Goal: Information Seeking & Learning: Find specific fact

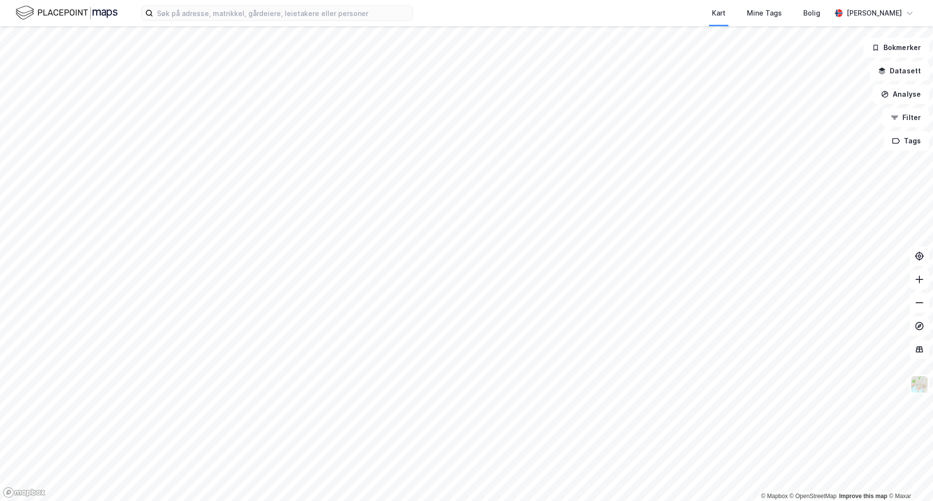
click at [246, 21] on div "Kart Mine Tags [PERSON_NAME]" at bounding box center [466, 13] width 933 height 26
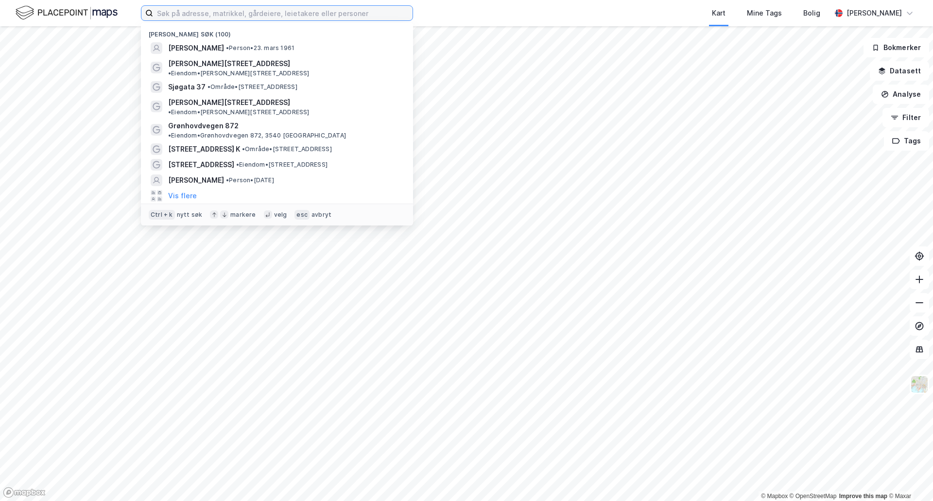
click at [331, 10] on input at bounding box center [283, 13] width 260 height 15
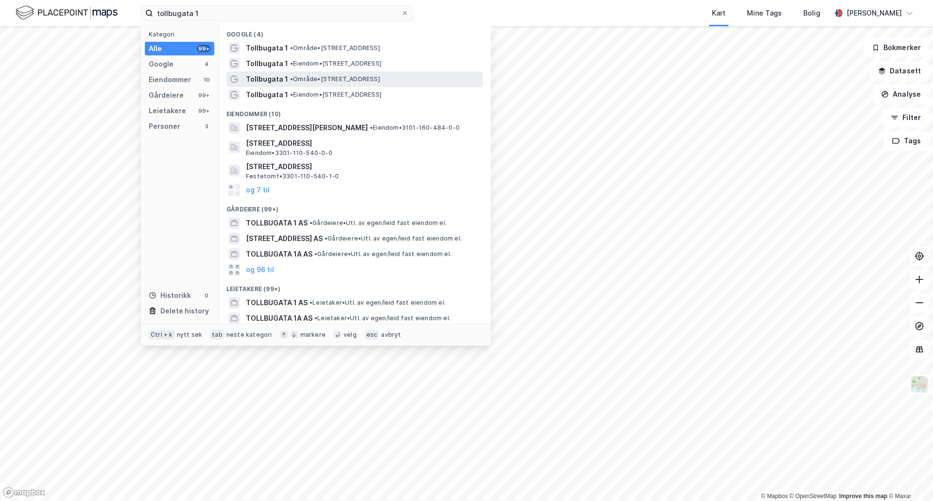
click at [259, 75] on span "Tollbugata 1" at bounding box center [267, 79] width 42 height 12
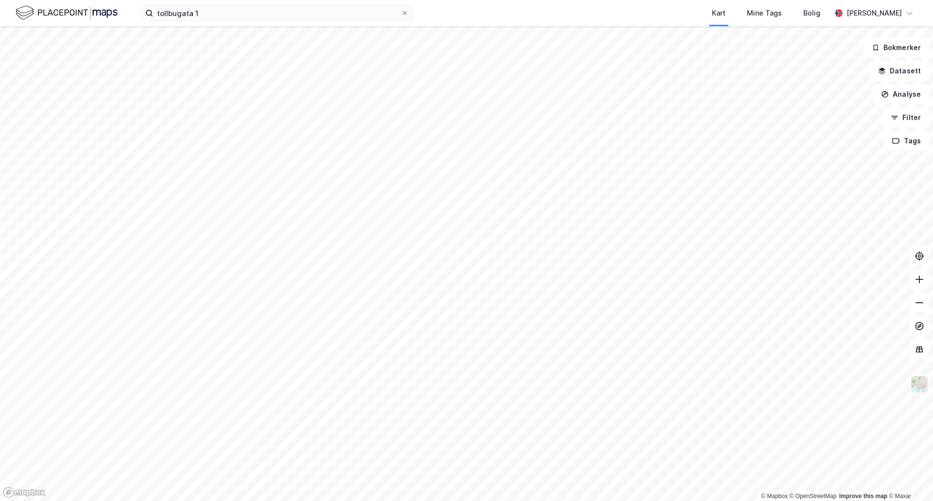
click at [264, 22] on div "tollbugata 1 Kart Mine Tags [PERSON_NAME]" at bounding box center [466, 13] width 933 height 26
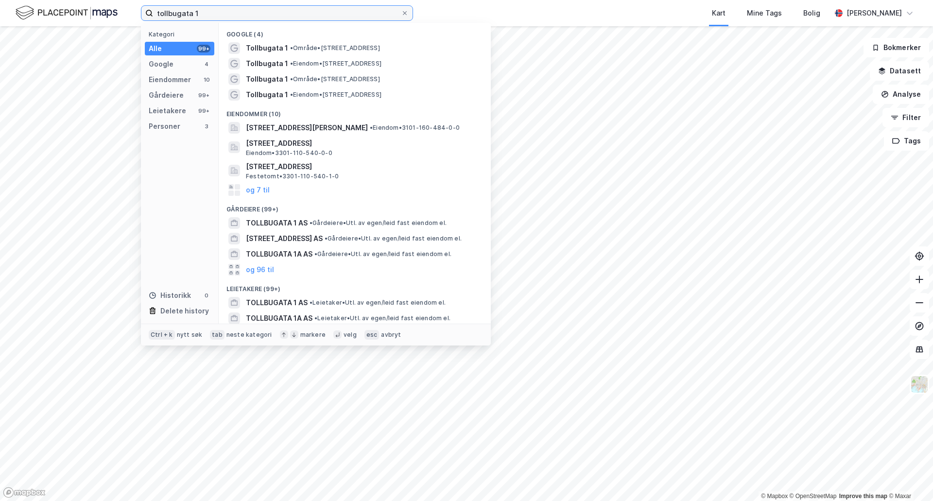
drag, startPoint x: 231, startPoint y: 17, endPoint x: 0, endPoint y: -21, distance: 234.4
click at [0, 0] on html "tollbugata 1 Kategori Alle 99+ Google 4 Eiendommer 10 Gårdeiere 99+ Leietakere …" at bounding box center [466, 250] width 933 height 501
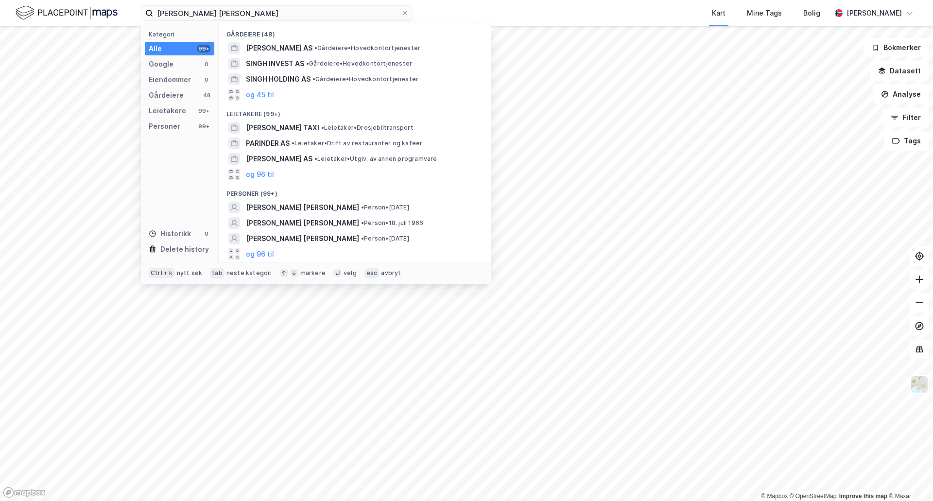
click at [183, 137] on div "Kategori Alle 99+ Google 0 Eiendommer 0 Gårdeiere 48 Leietakere 99+ Personer 99…" at bounding box center [180, 142] width 78 height 239
click at [187, 124] on div "Personer 99+" at bounding box center [180, 127] width 70 height 14
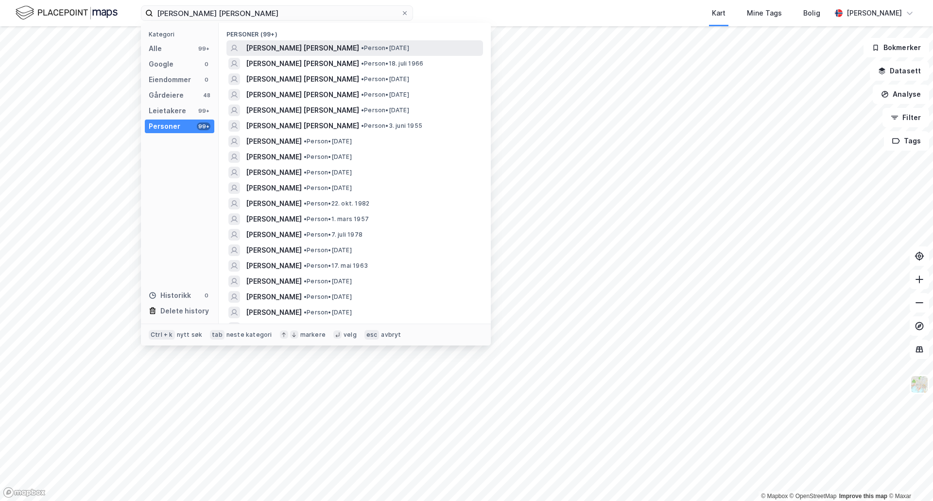
click at [412, 52] on div "[PERSON_NAME] [PERSON_NAME] • Person • [DATE]" at bounding box center [363, 48] width 235 height 12
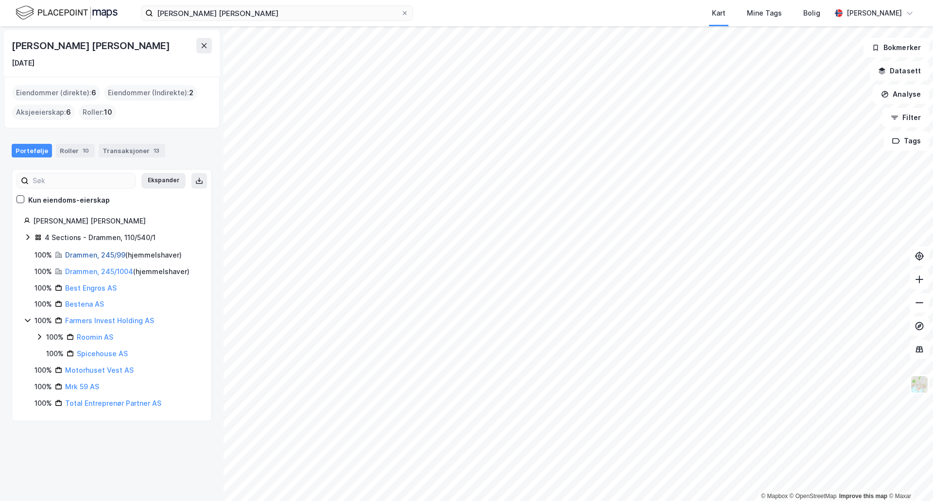
click at [112, 256] on link "Drammen, 245/99" at bounding box center [95, 255] width 60 height 8
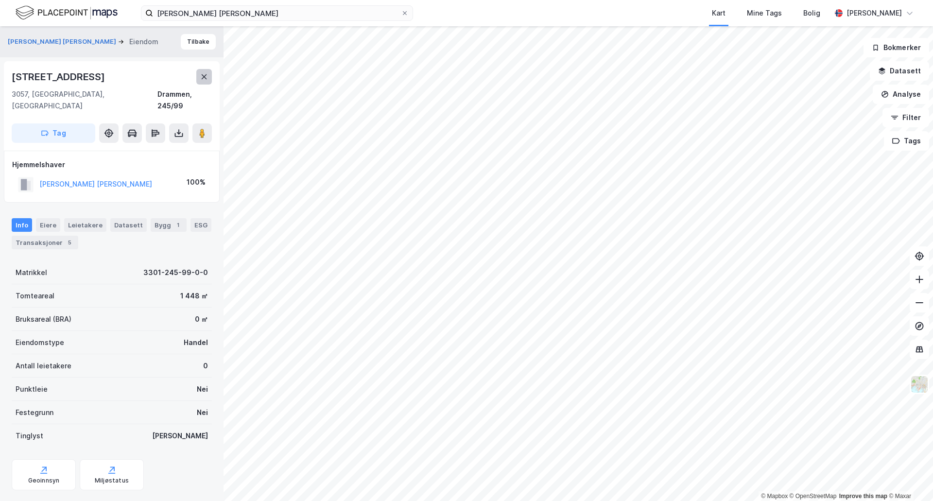
click at [202, 74] on icon at bounding box center [204, 77] width 8 height 8
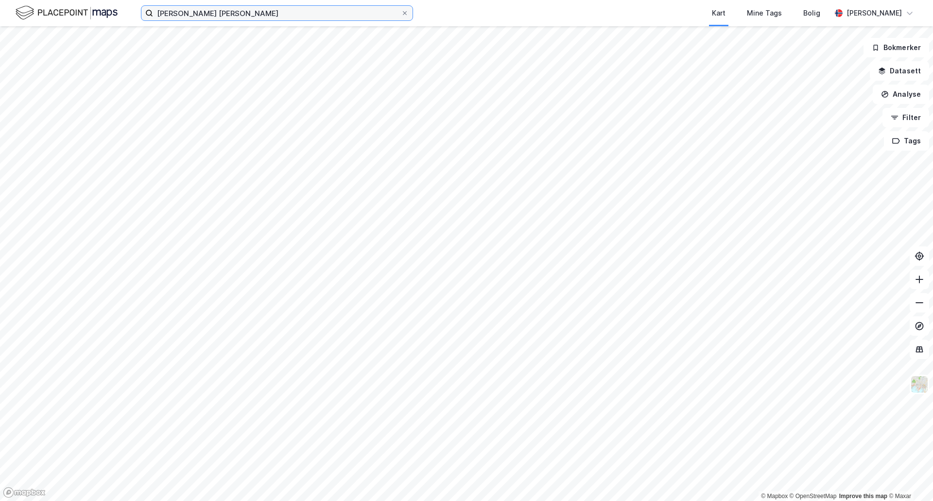
click at [213, 18] on input "[PERSON_NAME] [PERSON_NAME]" at bounding box center [277, 13] width 248 height 15
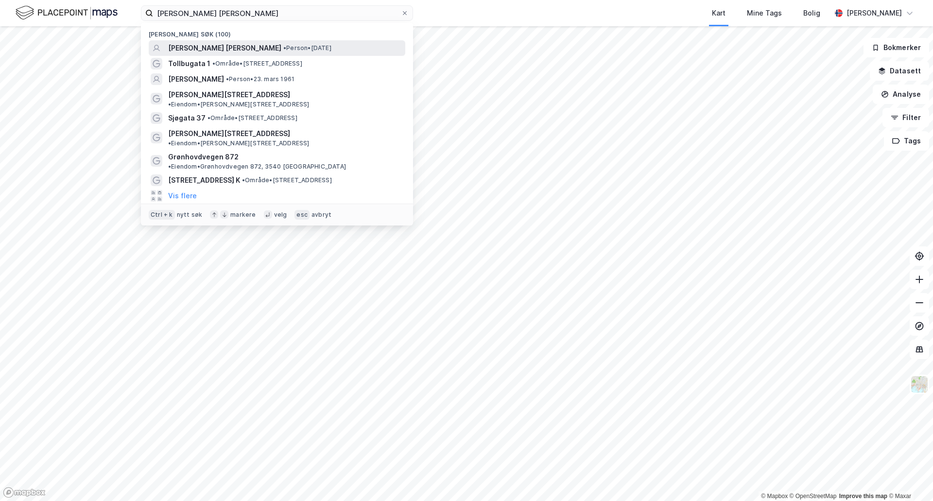
click at [204, 45] on span "[PERSON_NAME] [PERSON_NAME]" at bounding box center [224, 48] width 113 height 12
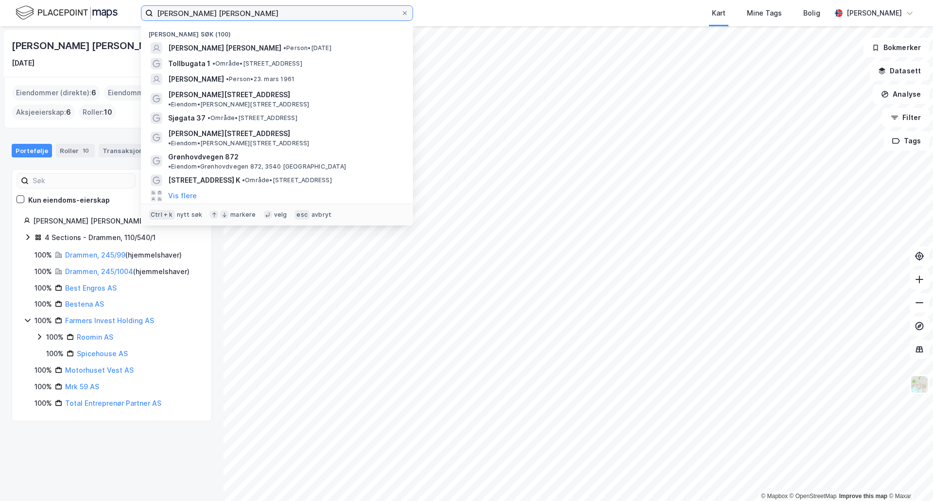
drag, startPoint x: 244, startPoint y: 16, endPoint x: 0, endPoint y: -59, distance: 254.7
click at [0, 0] on html "[PERSON_NAME] [PERSON_NAME] søk (100) [PERSON_NAME] [PERSON_NAME] • Person • [D…" at bounding box center [466, 250] width 933 height 501
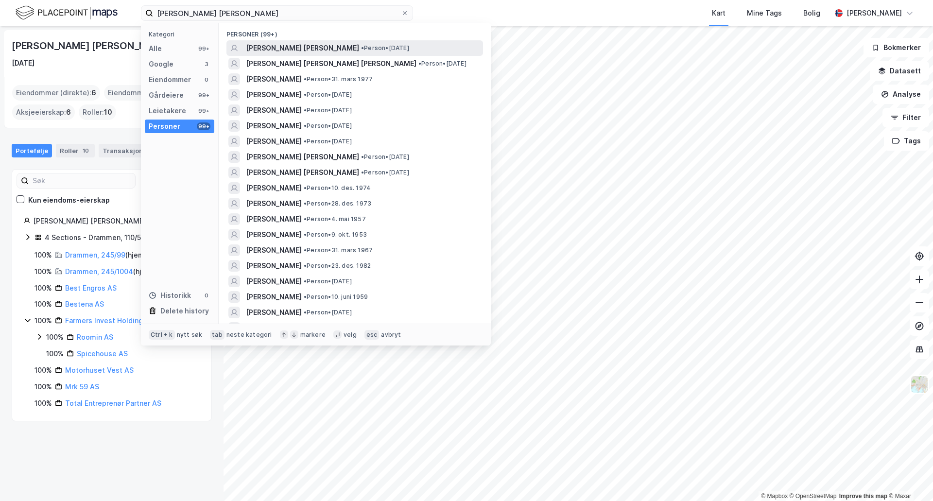
click at [317, 50] on span "[PERSON_NAME] [PERSON_NAME]" at bounding box center [302, 48] width 113 height 12
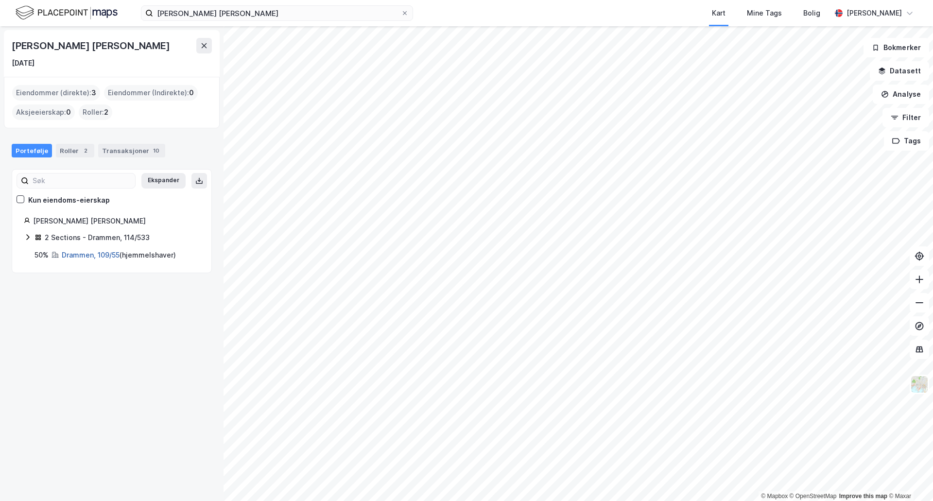
click at [73, 257] on link "Drammen, 109/55" at bounding box center [91, 255] width 58 height 8
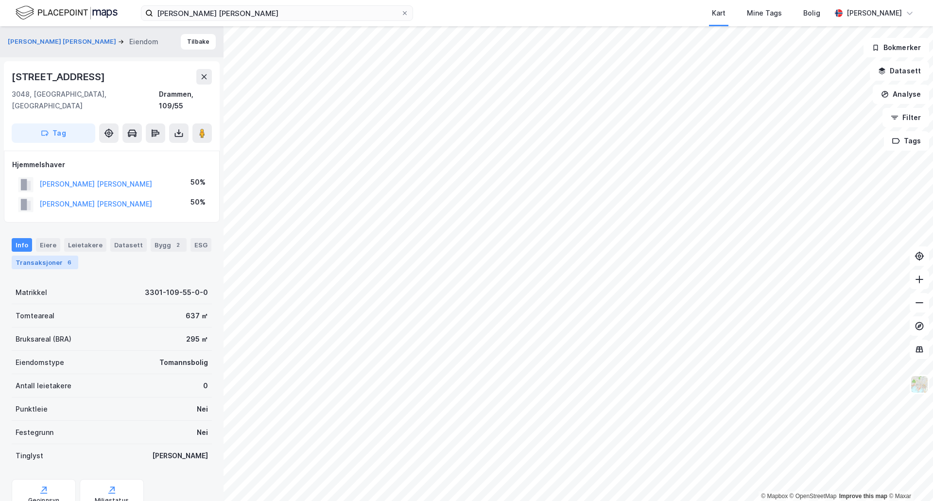
click at [59, 256] on div "Transaksjoner 6" at bounding box center [45, 263] width 67 height 14
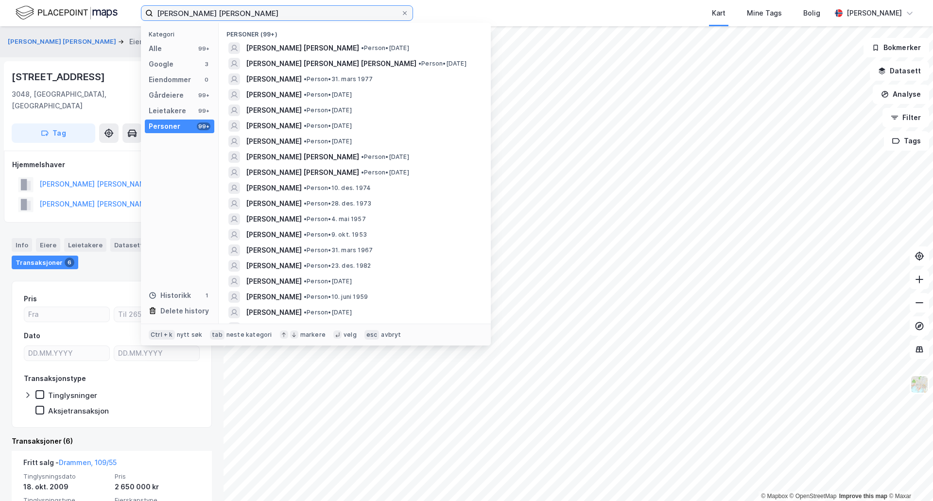
drag, startPoint x: 299, startPoint y: 18, endPoint x: 51, endPoint y: -2, distance: 249.3
click at [51, 0] on html "[PERSON_NAME] [PERSON_NAME] Kategori Alle 99+ Google 3 Eiendommer 0 Gårdeiere 9…" at bounding box center [466, 250] width 933 height 501
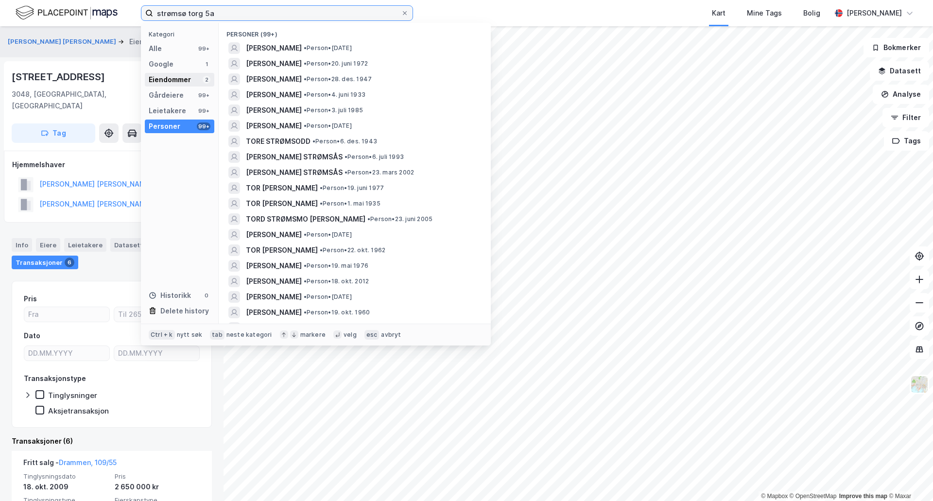
type input "strømsø torg 5a"
click at [163, 85] on div "Eiendommer" at bounding box center [170, 80] width 42 height 12
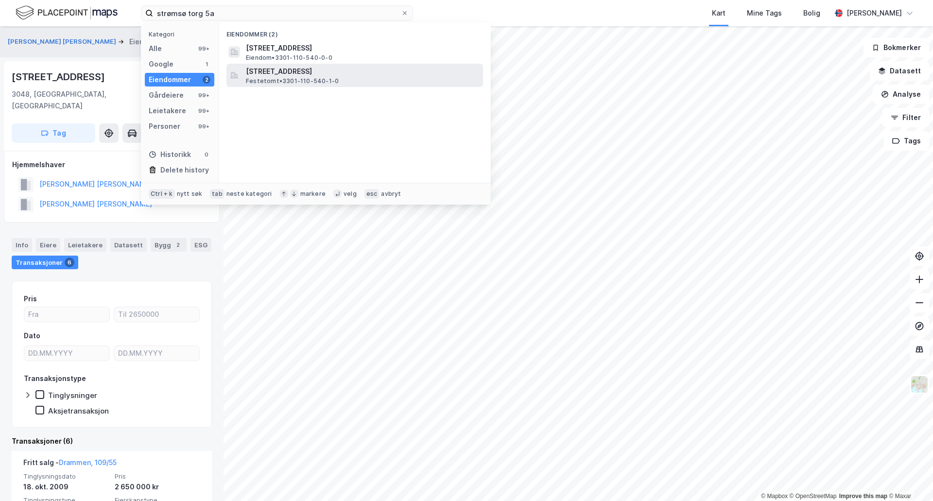
click at [289, 83] on span "Festetomt • 3301-110-540-1-0" at bounding box center [292, 81] width 93 height 8
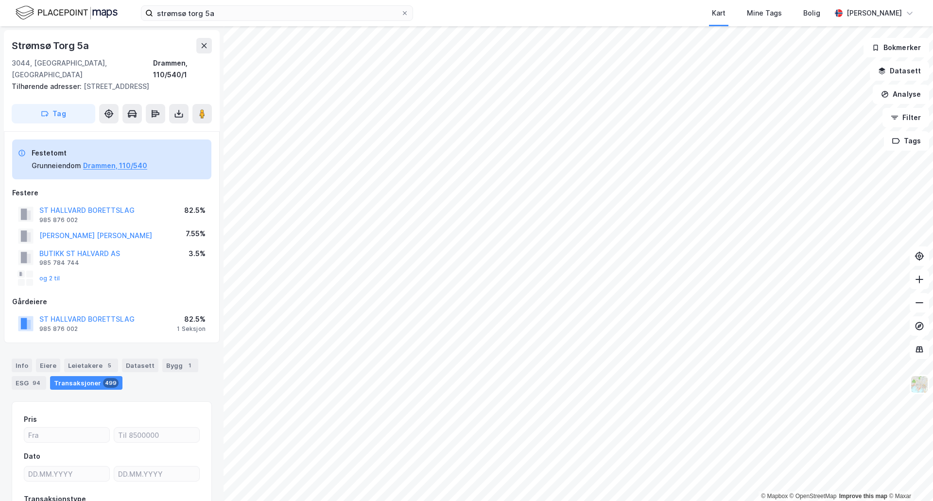
scroll to position [1, 0]
click at [0, 0] on button "og 2 til" at bounding box center [0, 0] width 0 height 0
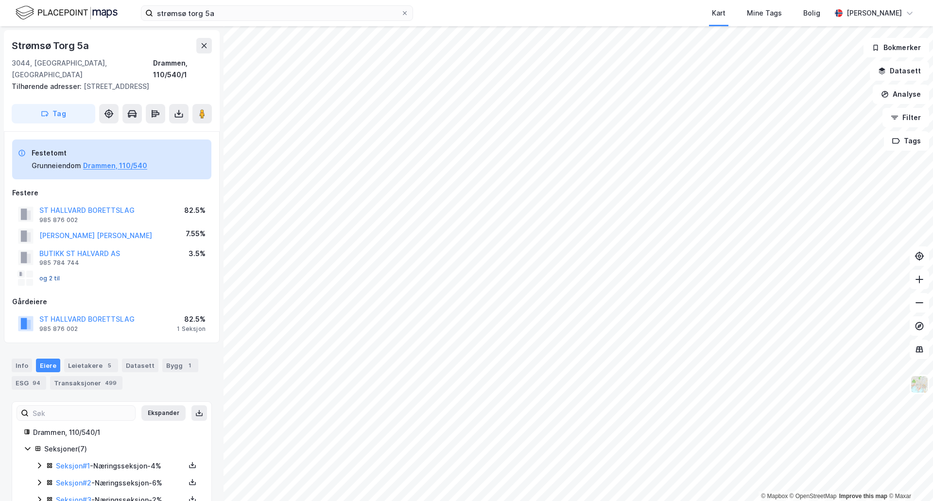
click at [0, 0] on button "og 2 til" at bounding box center [0, 0] width 0 height 0
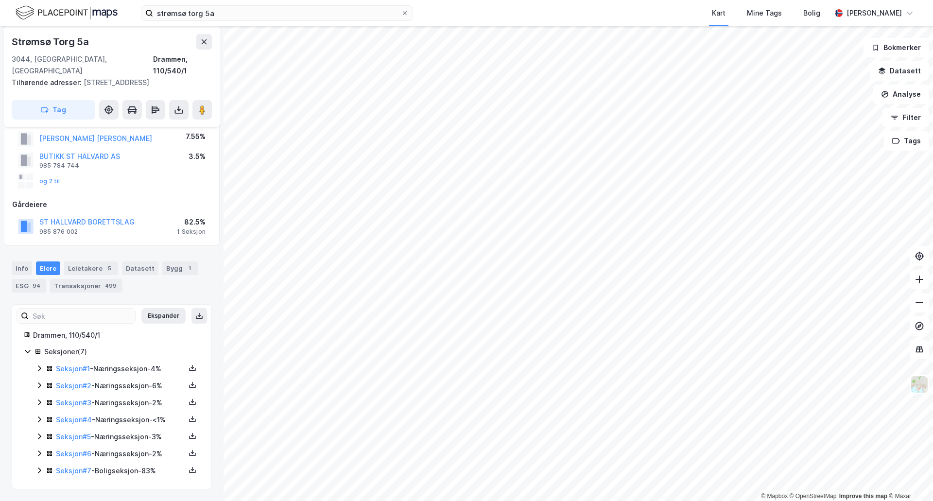
click at [27, 181] on div at bounding box center [26, 182] width 16 height 16
click at [70, 288] on div "Transaksjoner 499" at bounding box center [86, 286] width 72 height 14
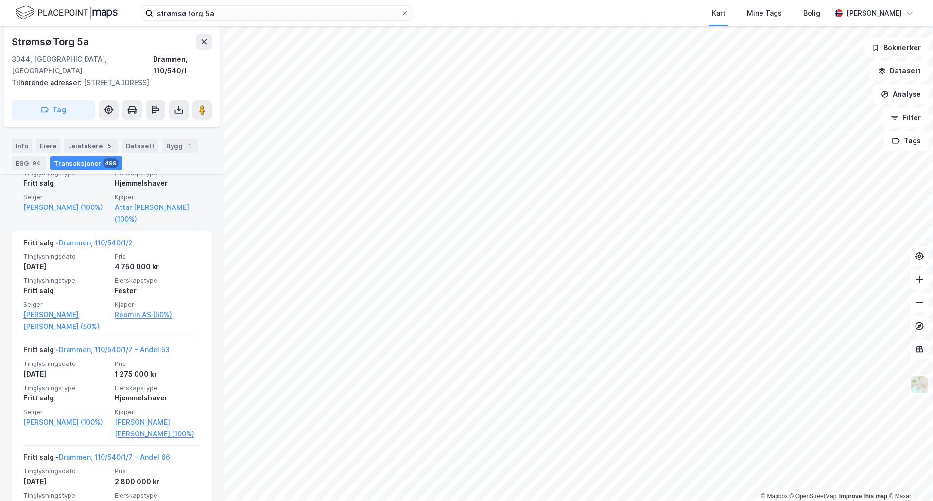
scroll to position [486, 0]
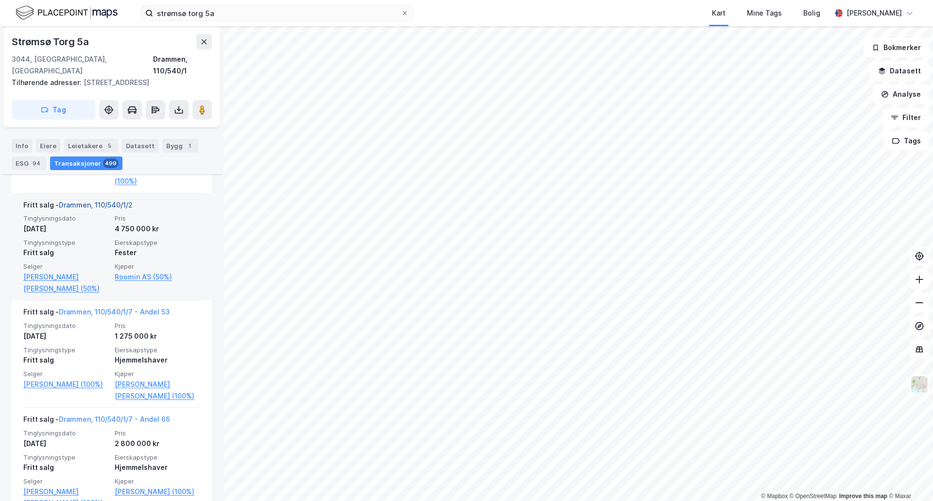
click at [115, 207] on link "Drammen, 110/540/1/2" at bounding box center [96, 205] width 74 height 8
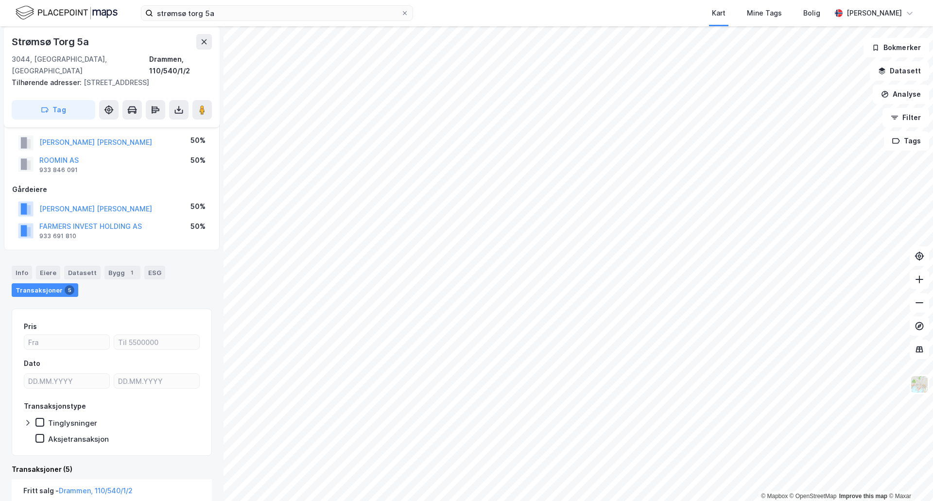
scroll to position [91, 0]
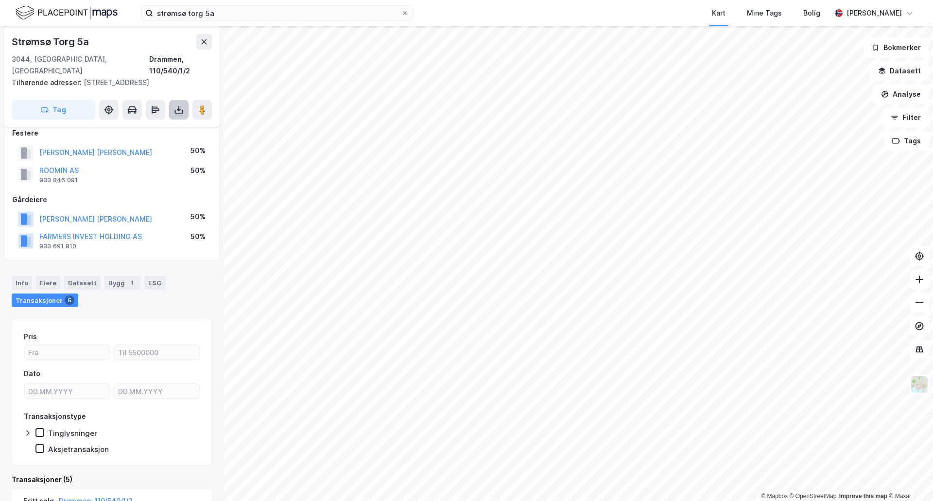
click at [182, 109] on icon at bounding box center [179, 110] width 10 height 10
click at [155, 128] on div "Last ned grunnbok" at bounding box center [131, 129] width 56 height 8
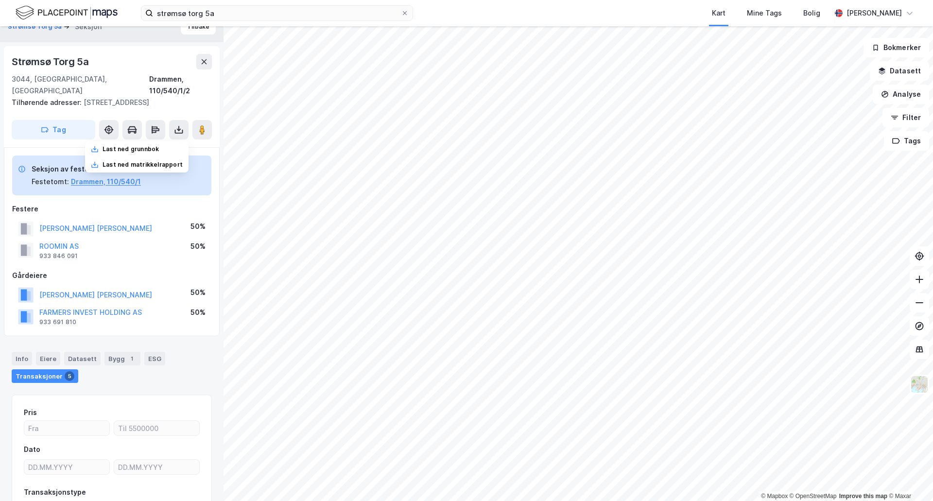
scroll to position [0, 0]
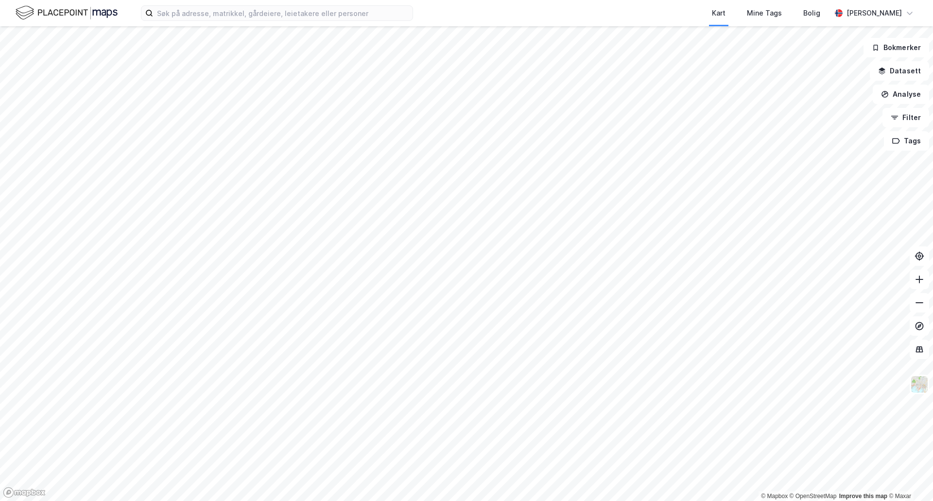
click at [207, 1] on div "Kart Mine Tags [PERSON_NAME]" at bounding box center [466, 13] width 933 height 26
click at [202, 10] on input at bounding box center [283, 13] width 260 height 15
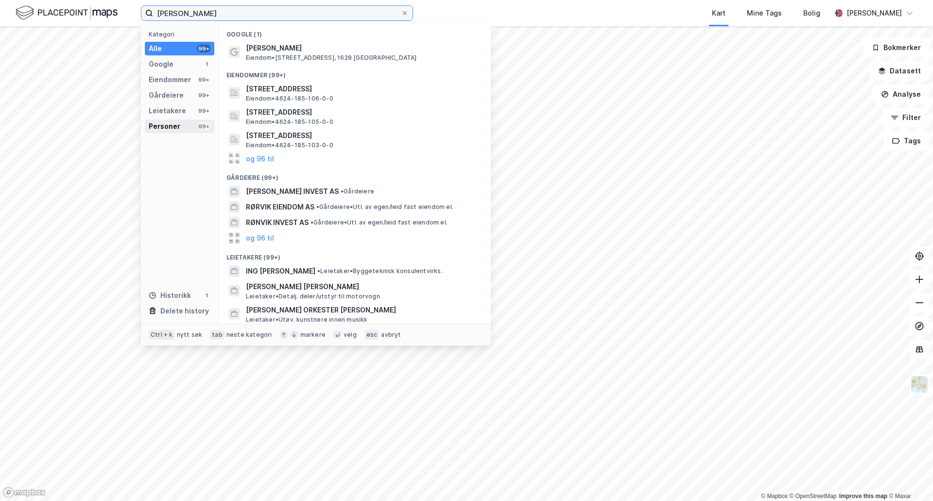
type input "bjørn rødvik"
click at [179, 128] on div "Personer 99+" at bounding box center [180, 127] width 70 height 14
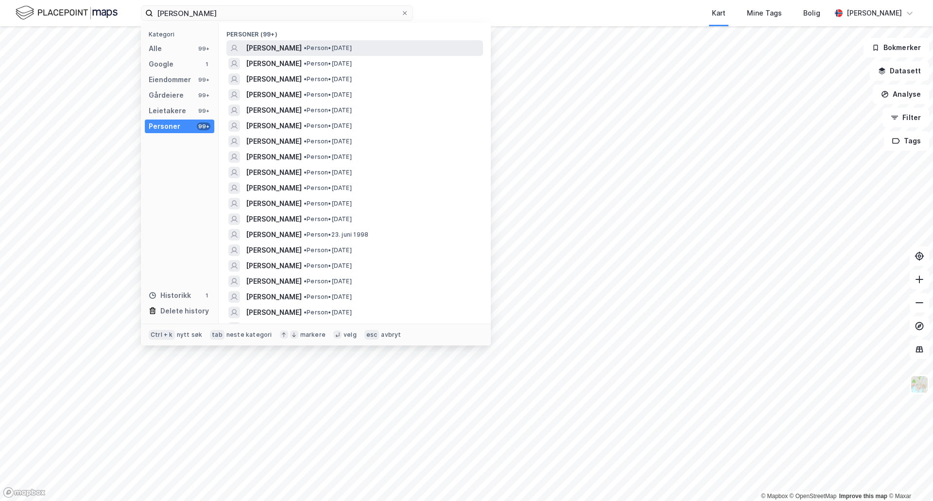
click at [283, 44] on span "BJØRN RØDVIK" at bounding box center [274, 48] width 56 height 12
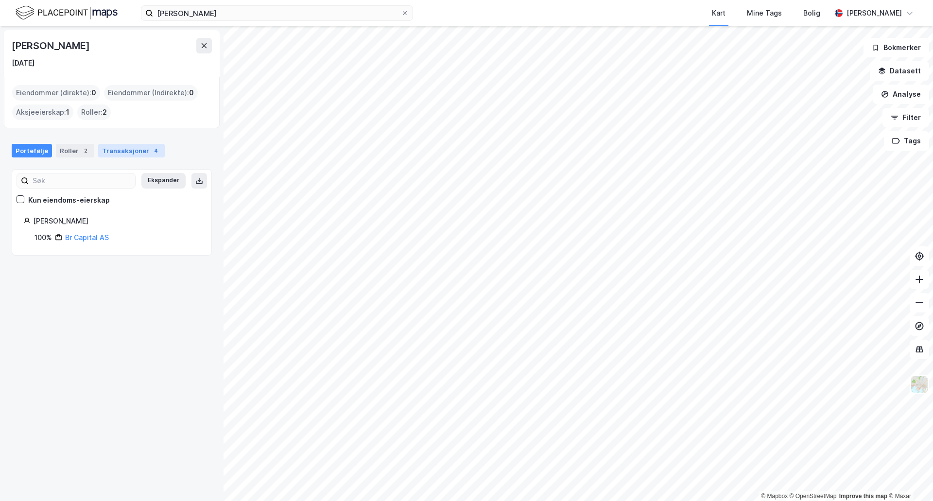
click at [113, 155] on div "Transaksjoner 4" at bounding box center [131, 151] width 67 height 14
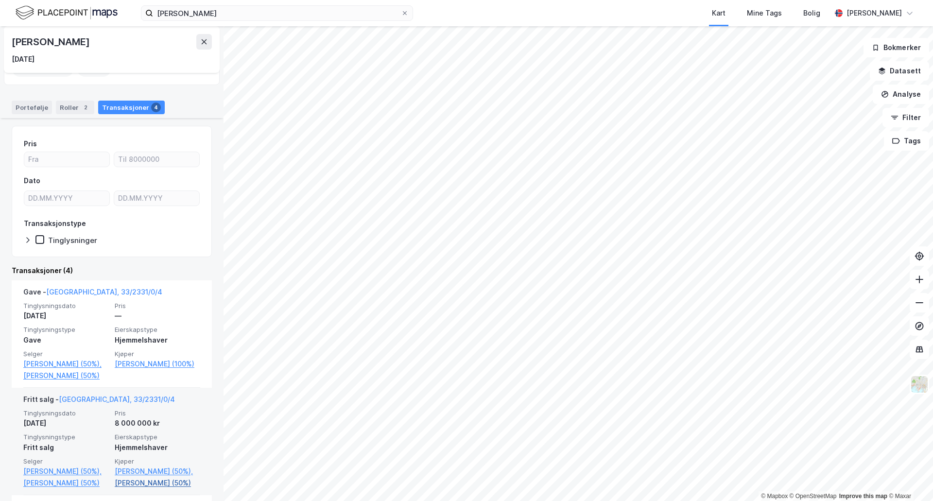
scroll to position [97, 0]
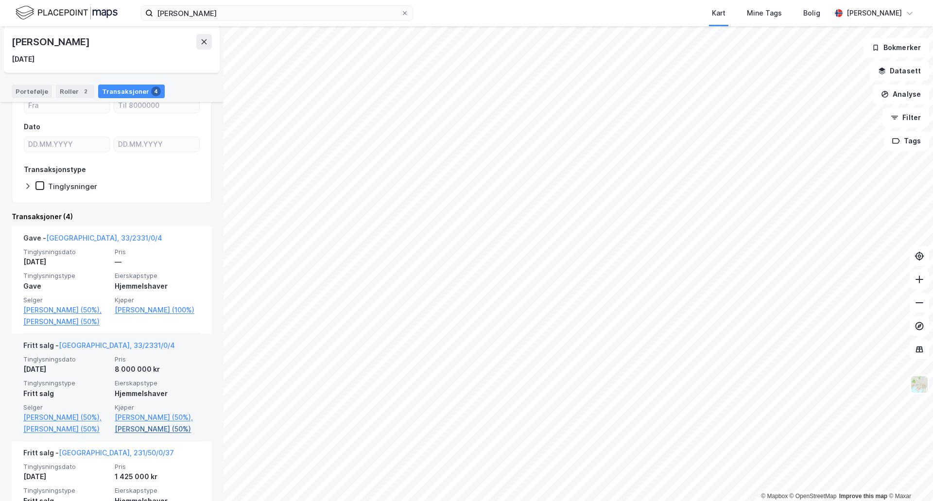
click at [149, 425] on link "Rødvik Hanne (50%)" at bounding box center [158, 429] width 86 height 12
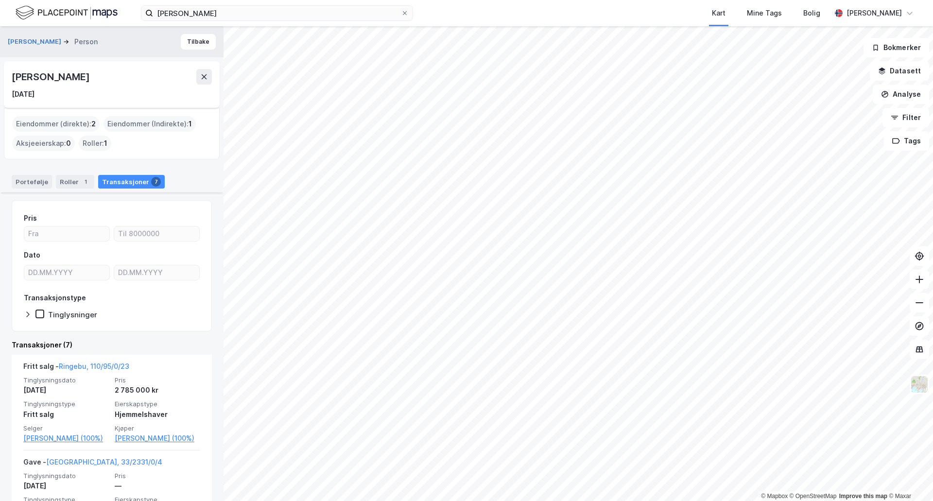
click at [196, 78] on div "Hanne Rødvik" at bounding box center [112, 77] width 200 height 16
click at [204, 77] on icon at bounding box center [204, 76] width 5 height 5
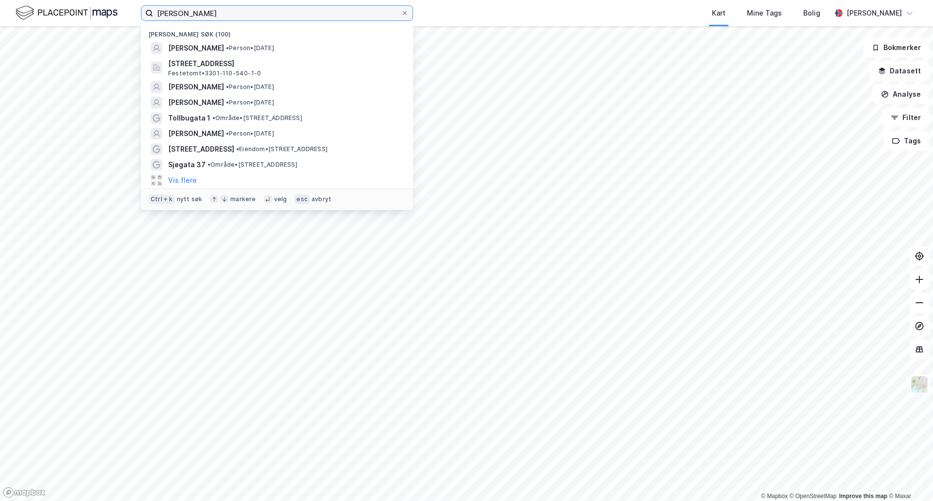
click at [214, 17] on input "bjørn rødvik" at bounding box center [277, 13] width 248 height 15
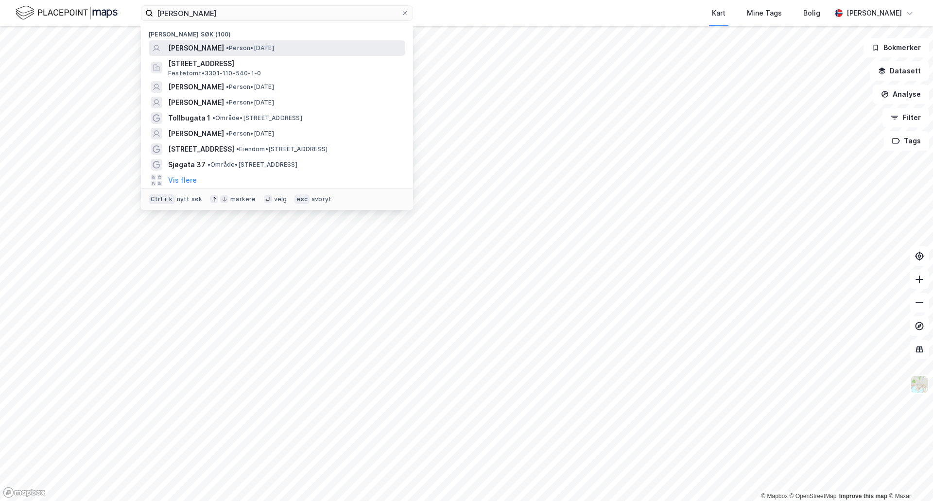
click at [194, 52] on span "BJØRN RØDVIK" at bounding box center [196, 48] width 56 height 12
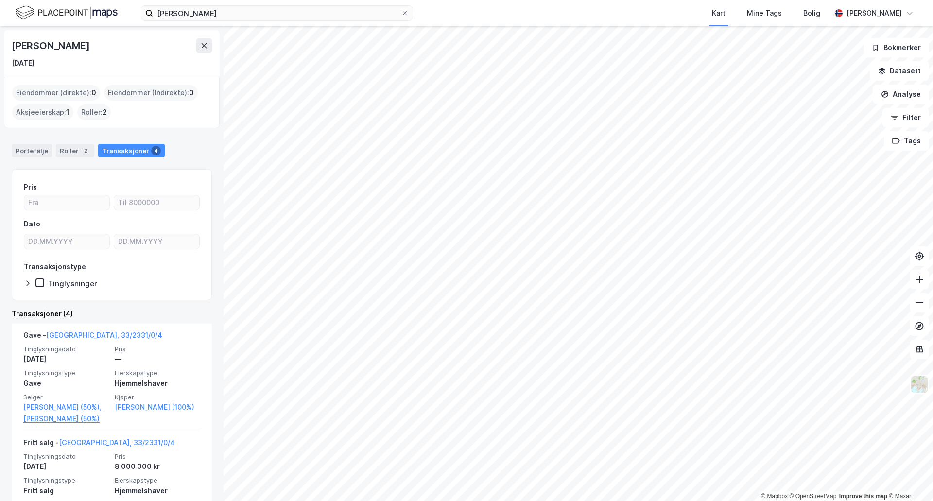
click at [54, 116] on div "Aksjeeierskap : 1" at bounding box center [42, 113] width 61 height 16
click at [93, 114] on div "Roller : 2" at bounding box center [94, 113] width 34 height 16
click at [29, 89] on div "Eiendommer (direkte) : 0" at bounding box center [56, 93] width 88 height 16
